Goal: Complete application form

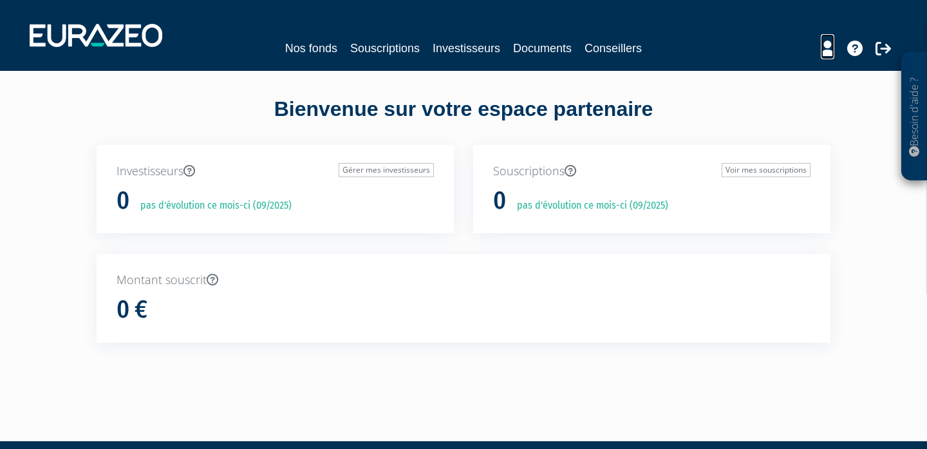
click at [830, 53] on icon at bounding box center [828, 48] width 14 height 15
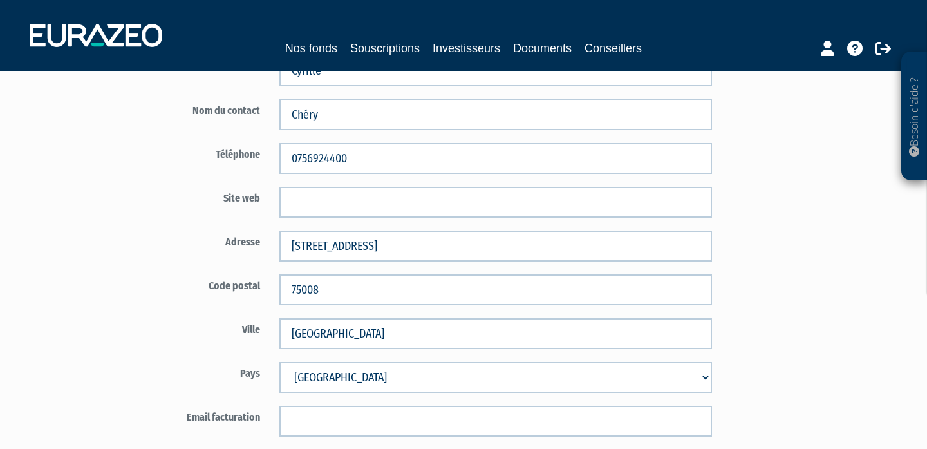
scroll to position [411, 0]
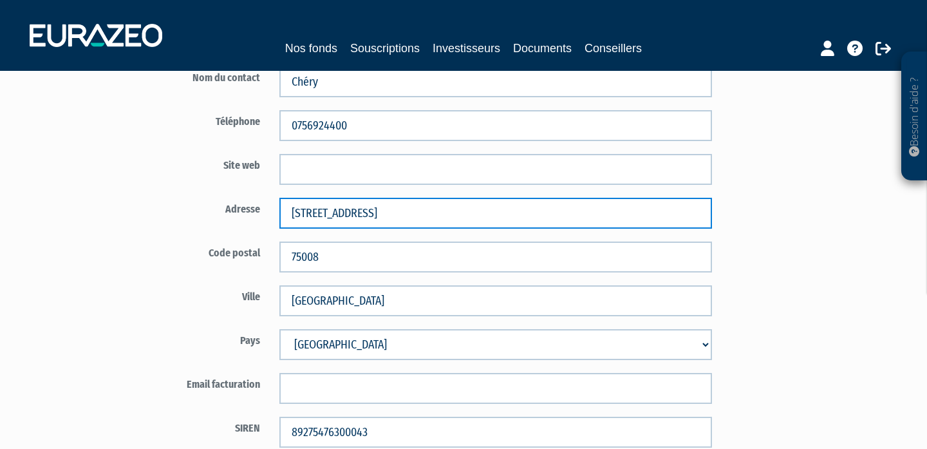
click at [338, 217] on input "[STREET_ADDRESS]" at bounding box center [496, 213] width 433 height 31
click at [345, 212] on input "58 rue de Monceau" at bounding box center [496, 213] width 433 height 31
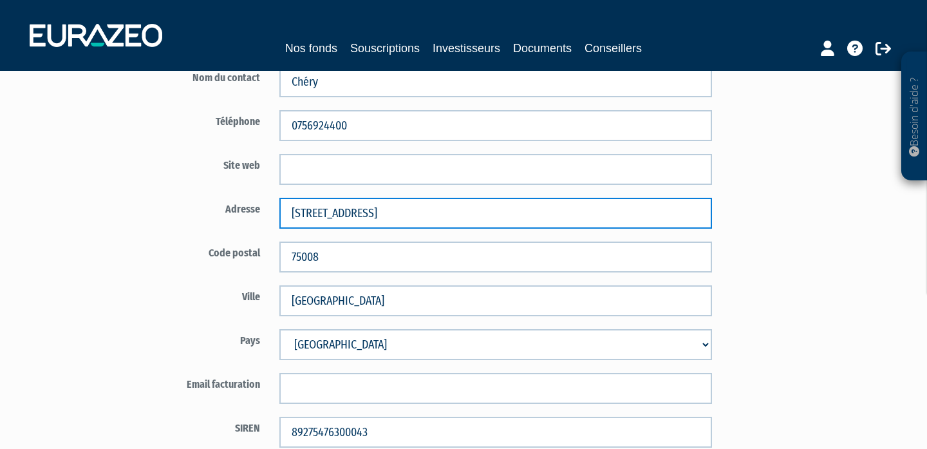
paste input "RUE DE MONCEAU CS 48756"
type input "58 RUE DE MONCEAU CS 48756"
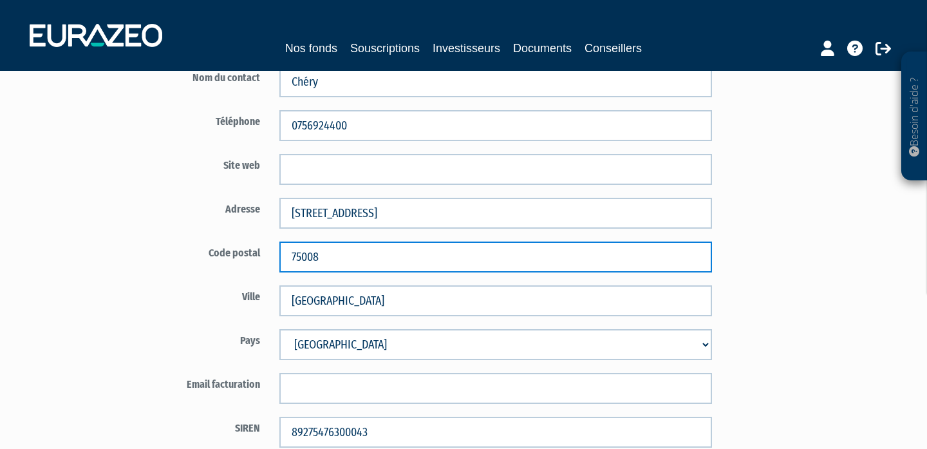
click at [301, 261] on input "75008" at bounding box center [496, 257] width 433 height 31
paste input "380 PARIS CEDEX"
drag, startPoint x: 409, startPoint y: 256, endPoint x: 323, endPoint y: 256, distance: 86.3
click at [323, 256] on input "75380 PARIS CEDEX 08" at bounding box center [496, 257] width 433 height 31
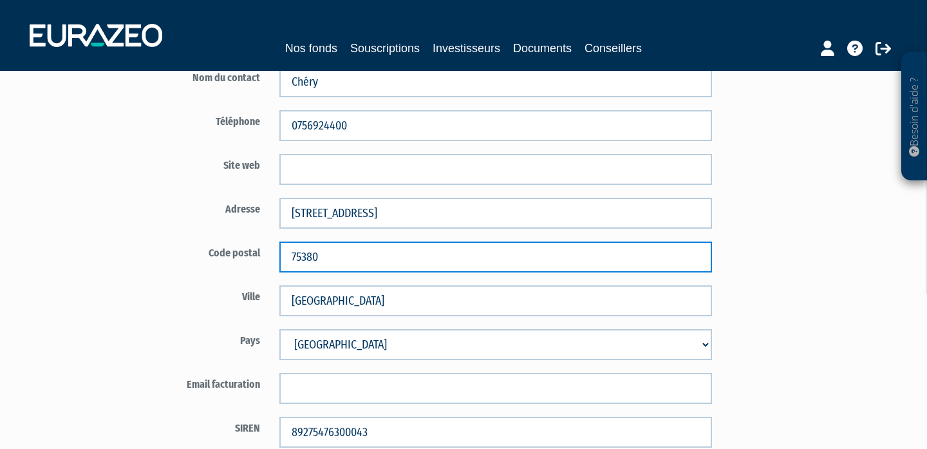
type input "75380"
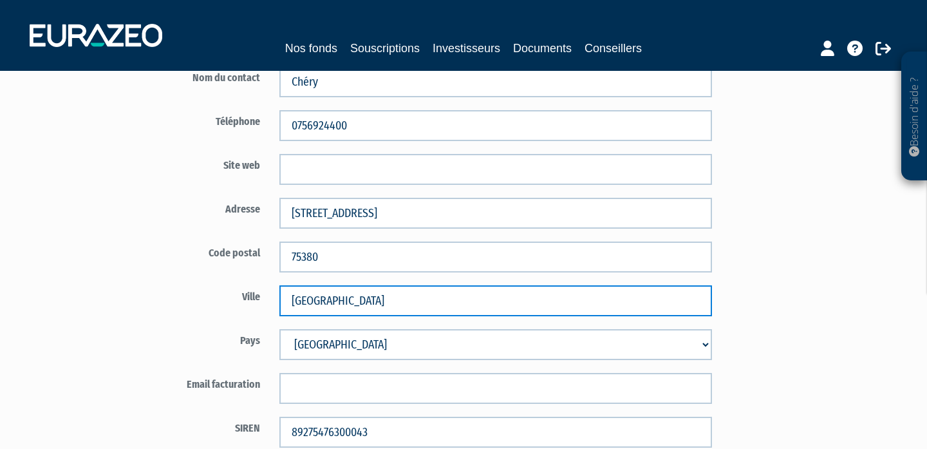
click at [304, 303] on input "Paris" at bounding box center [496, 300] width 433 height 31
paste input "ARIS CEDEX 08"
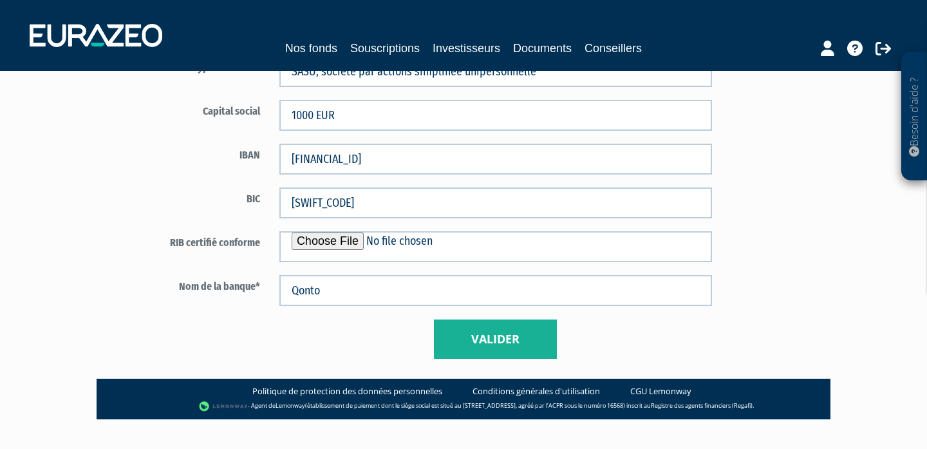
scroll to position [872, 0]
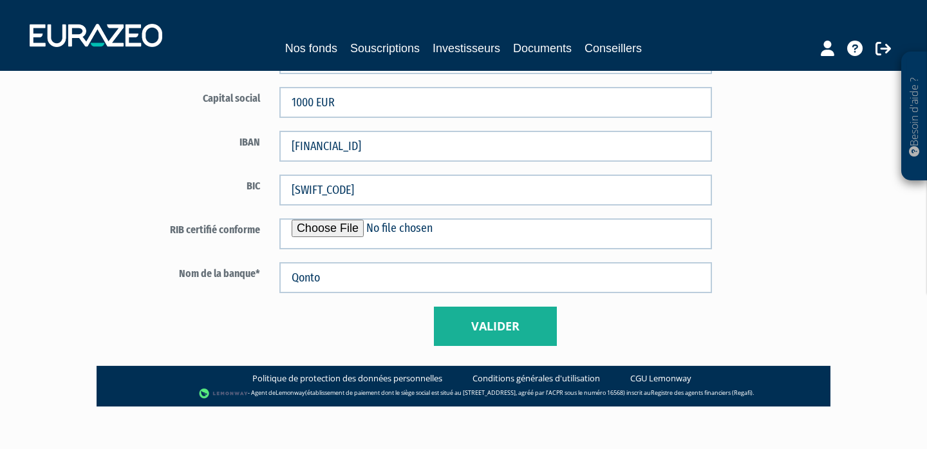
type input "PARIS CEDEX 08"
click at [492, 331] on button "Valider" at bounding box center [495, 327] width 123 height 40
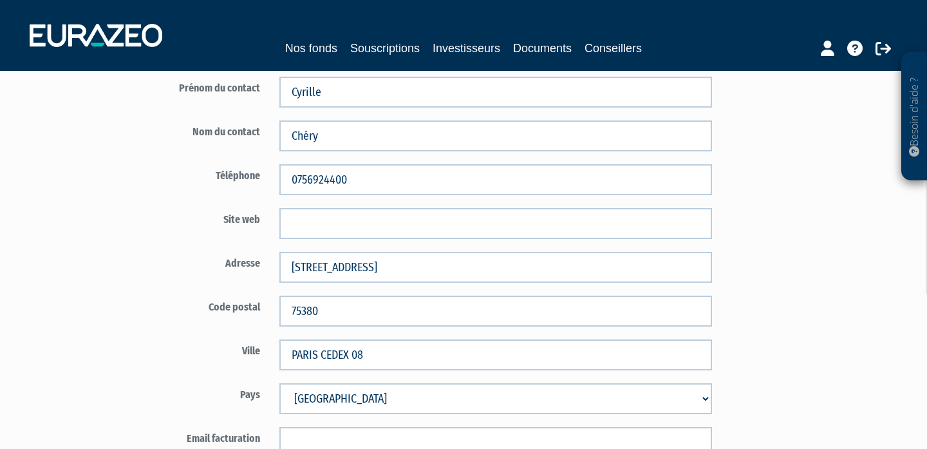
scroll to position [359, 0]
